Goal: Find specific page/section: Find specific page/section

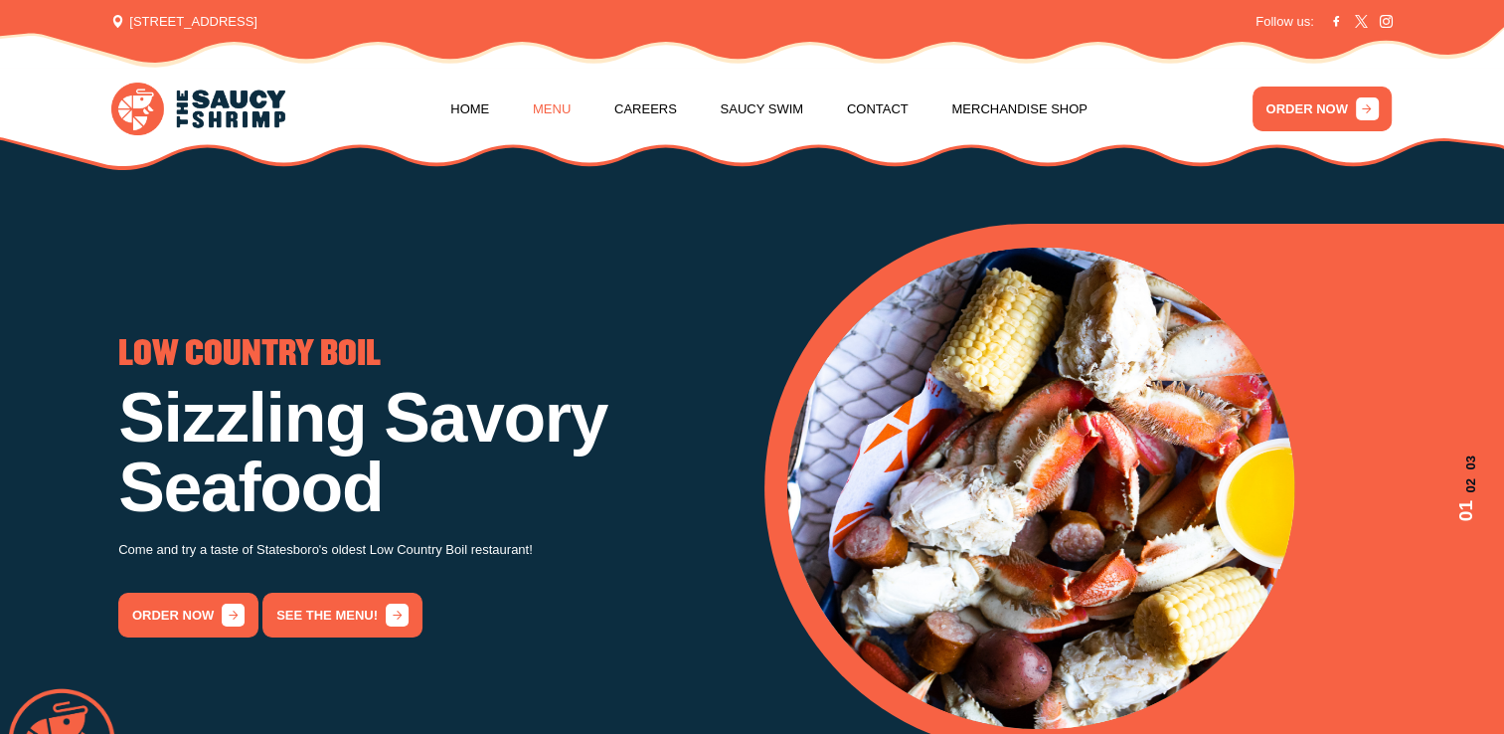
click at [561, 109] on link "Menu" at bounding box center [552, 110] width 38 height 76
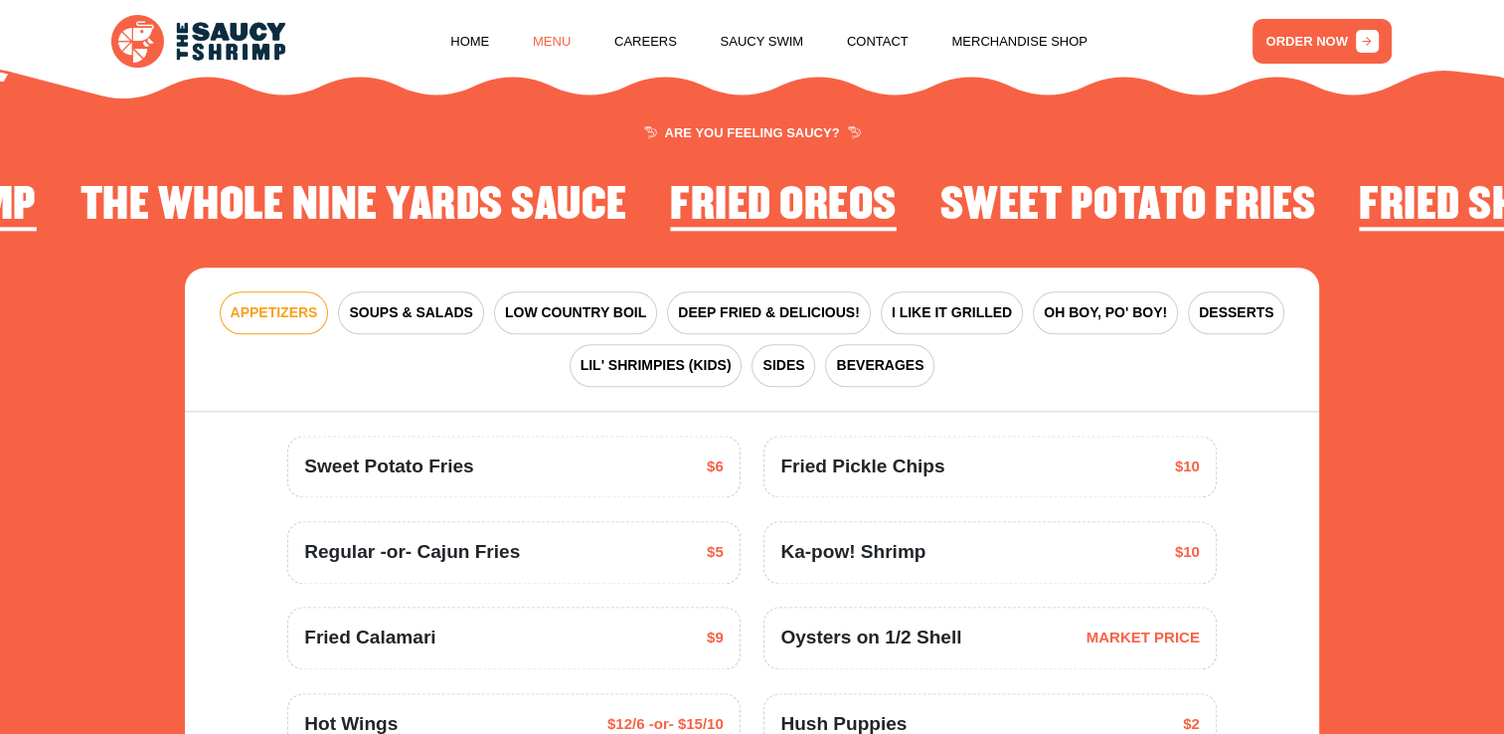
scroll to position [2408, 0]
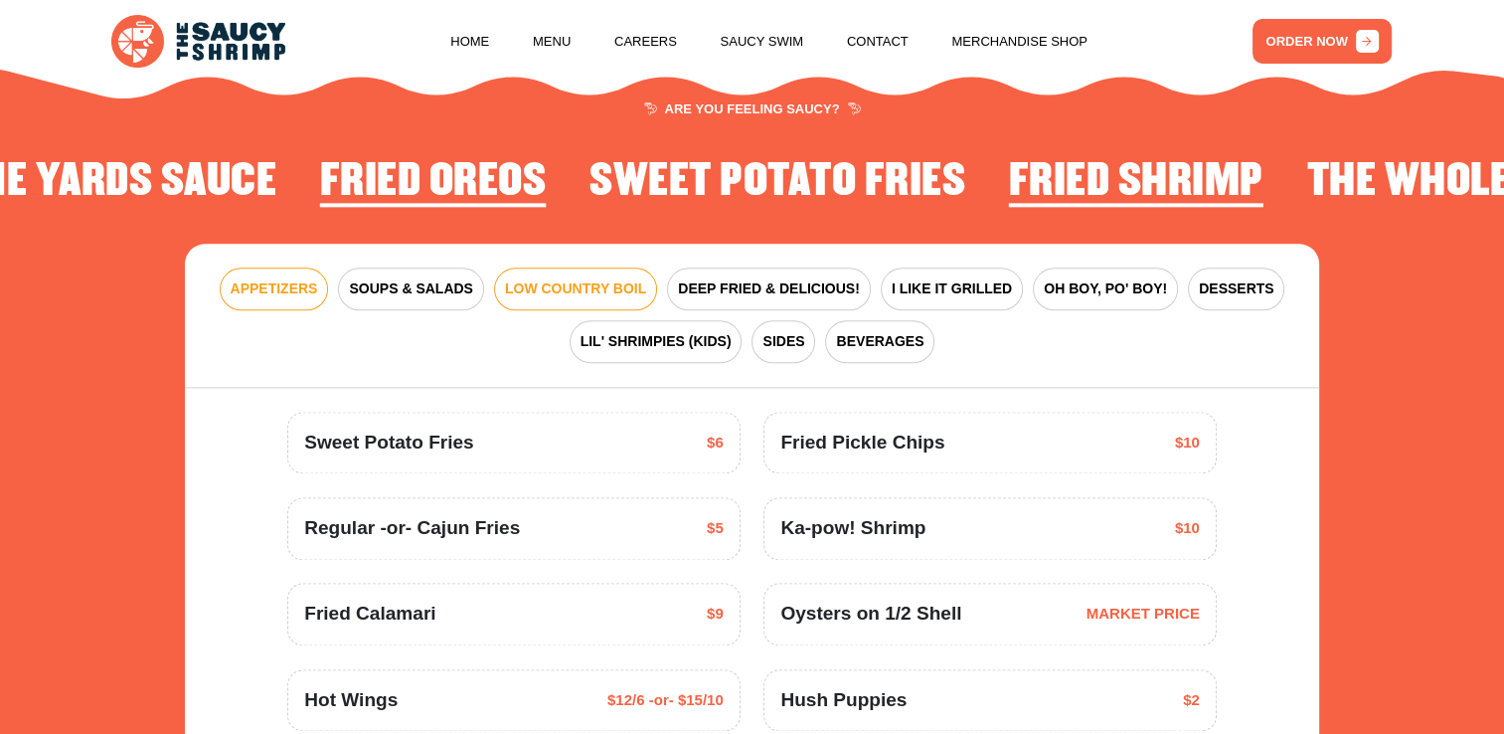
click at [584, 290] on span "LOW COUNTRY BOIL" at bounding box center [575, 288] width 141 height 21
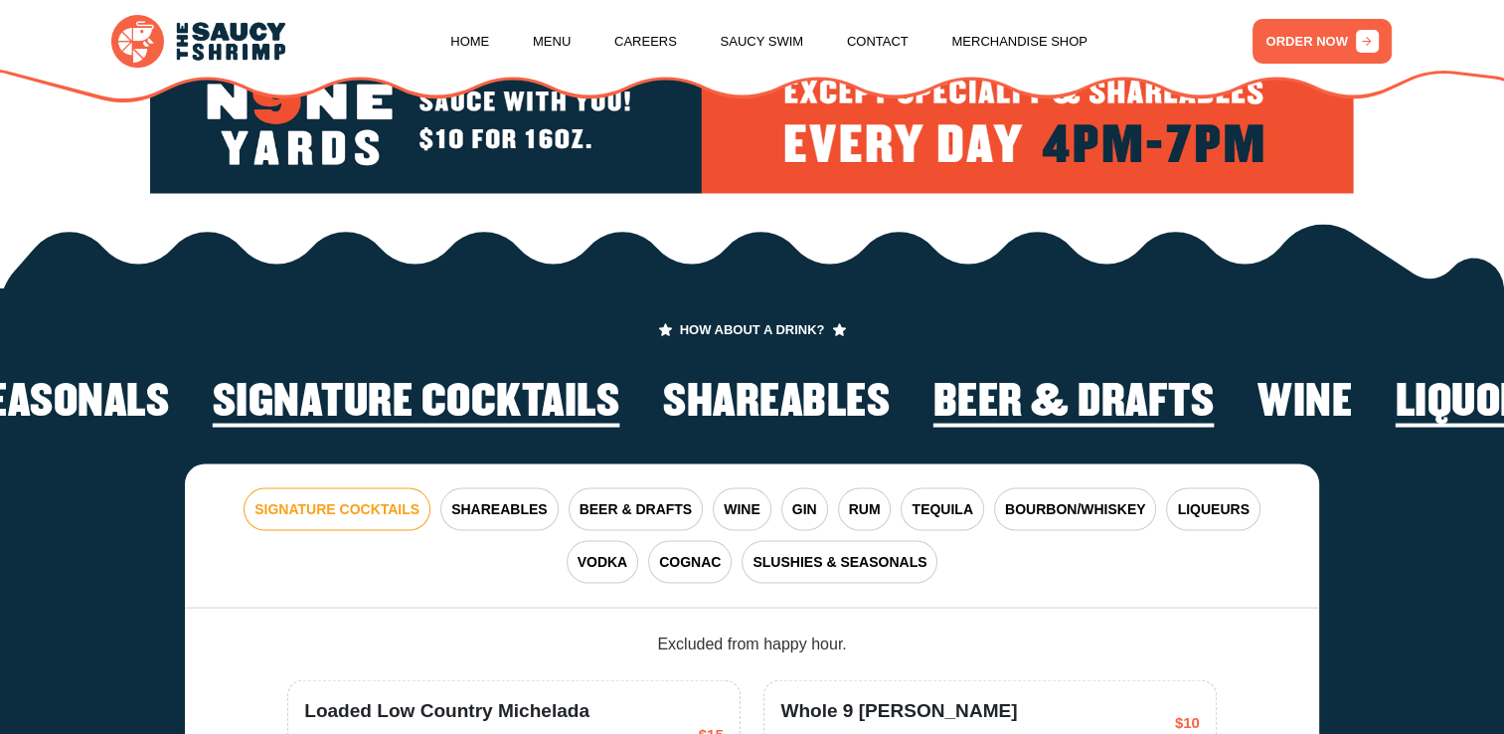
scroll to position [4005, 0]
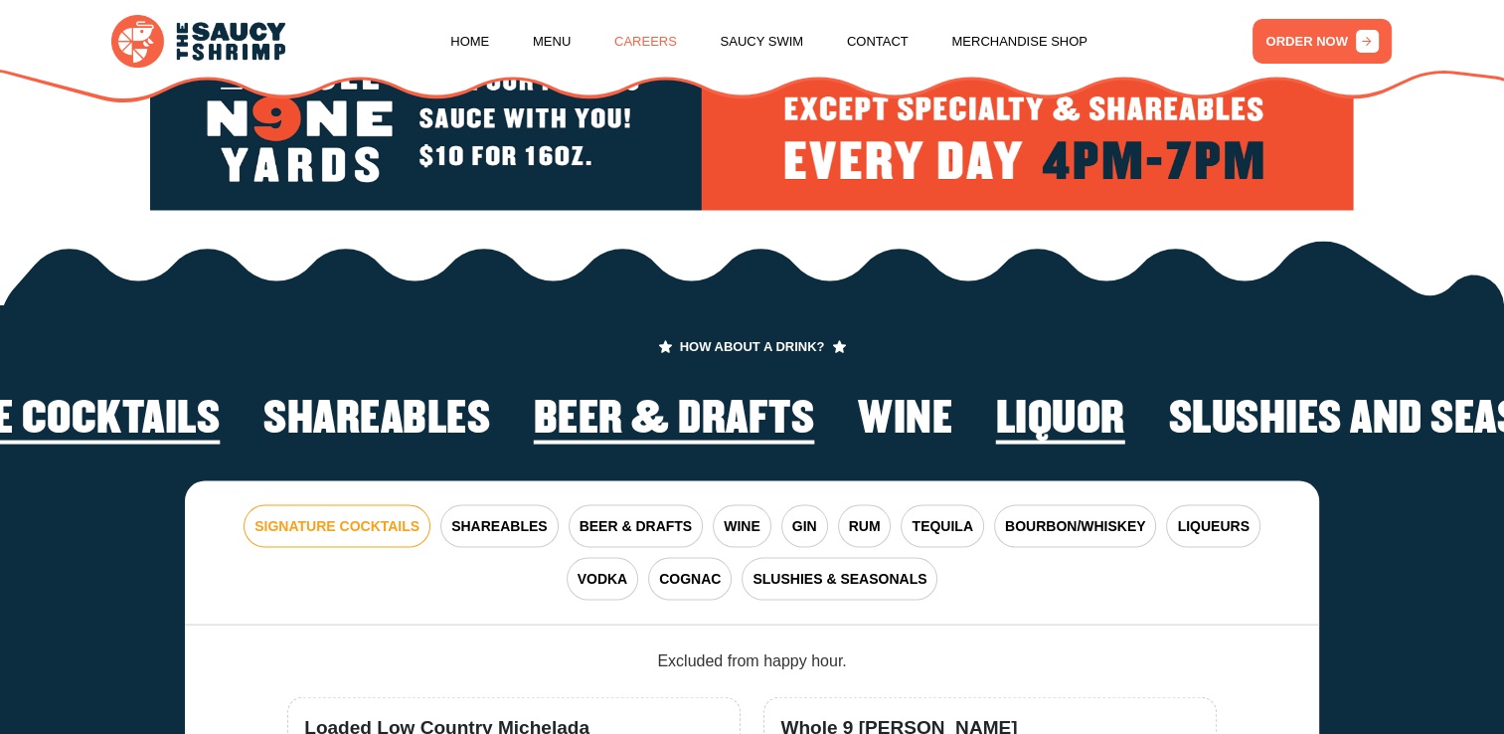
click at [655, 62] on link "Careers" at bounding box center [645, 42] width 63 height 76
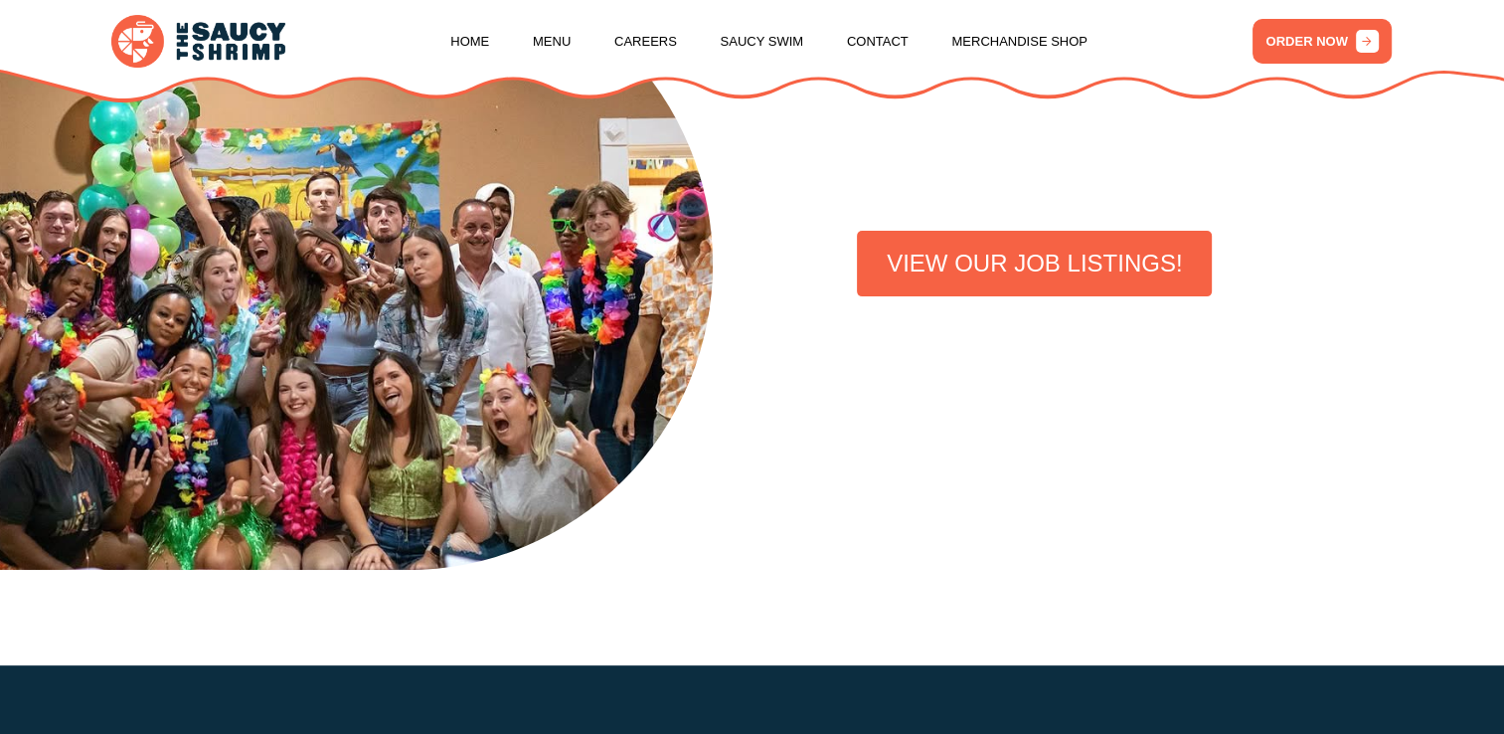
scroll to position [551, 0]
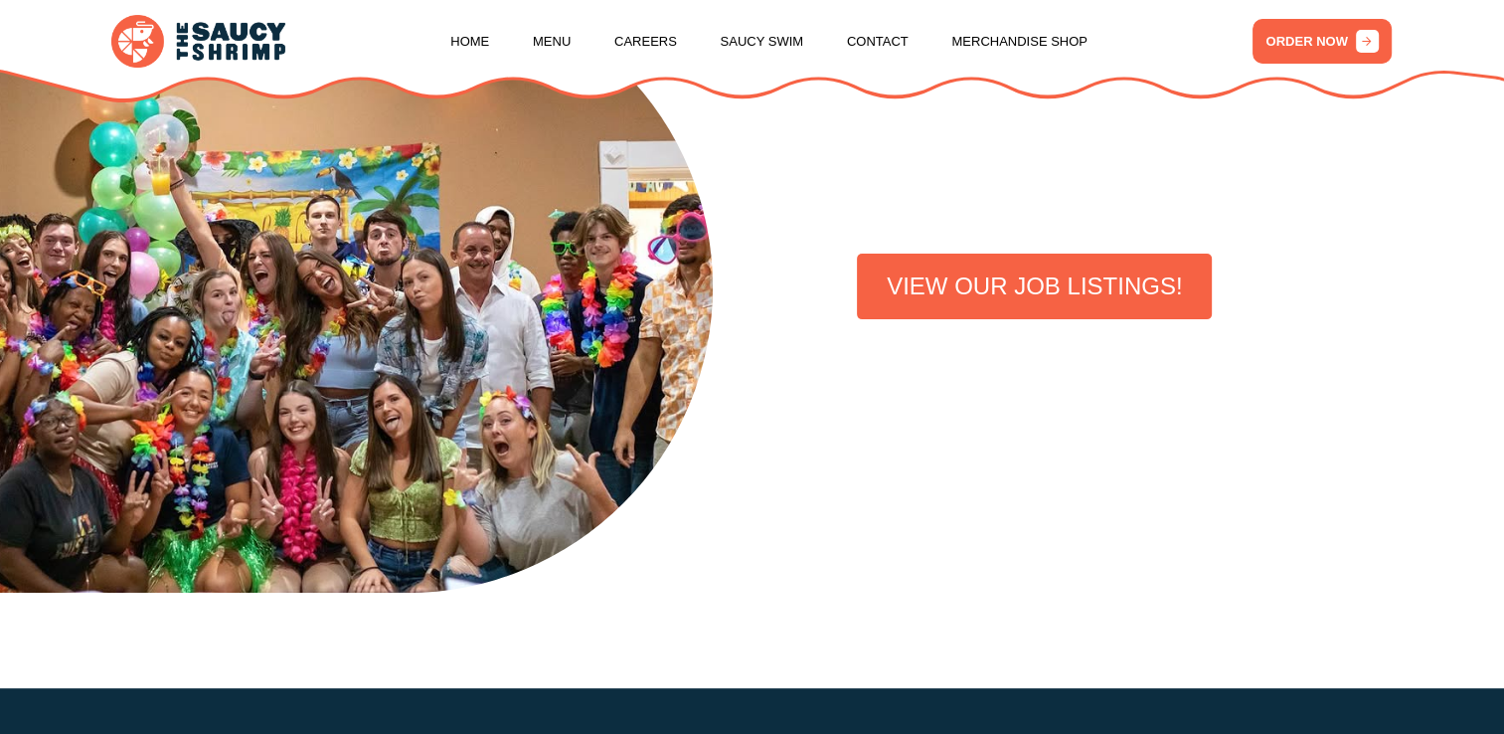
click at [1054, 314] on link "VIEW OUR JOB LISTINGS!" at bounding box center [1034, 286] width 355 height 66
